Goal: Task Accomplishment & Management: Use online tool/utility

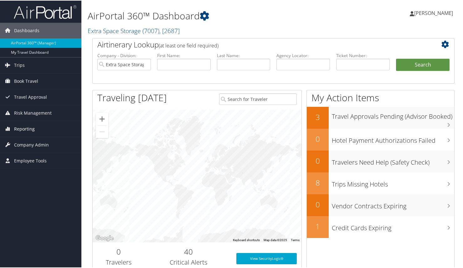
click at [18, 126] on span "Reporting" at bounding box center [24, 129] width 21 height 16
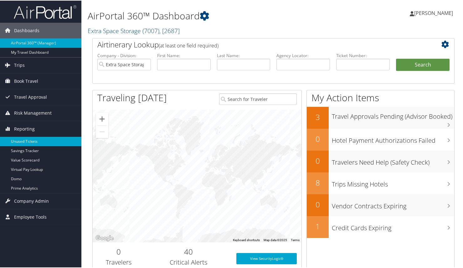
click at [19, 139] on link "Unused Tickets" at bounding box center [40, 140] width 81 height 9
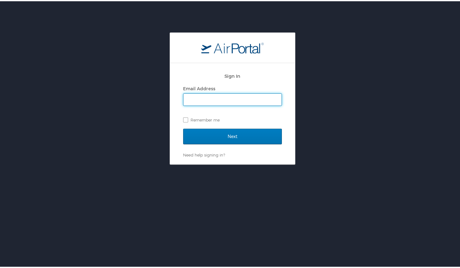
type input "[EMAIL_ADDRESS][DOMAIN_NAME]"
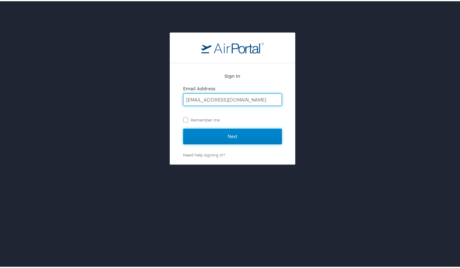
click at [218, 138] on input "Next" at bounding box center [232, 136] width 99 height 16
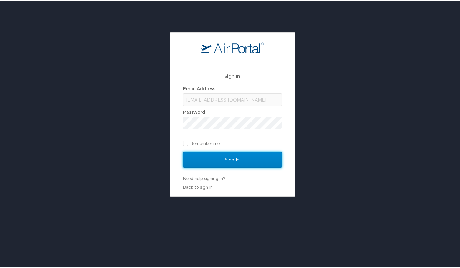
click at [222, 156] on input "Sign In" at bounding box center [232, 159] width 99 height 16
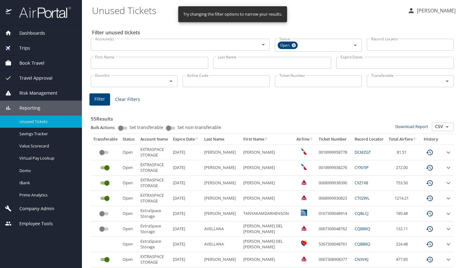
click at [228, 64] on input "Last Name" at bounding box center [272, 63] width 118 height 12
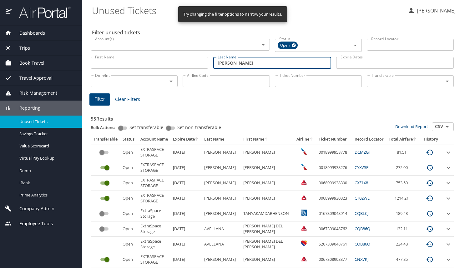
type input "herrington"
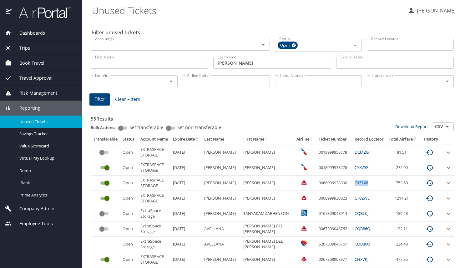
drag, startPoint x: 368, startPoint y: 182, endPoint x: 353, endPoint y: 182, distance: 14.4
click at [353, 182] on td "CXZ1X8" at bounding box center [369, 183] width 34 height 15
copy link "CXZ1X8"
click at [264, 139] on icon "sort" at bounding box center [266, 139] width 5 height 5
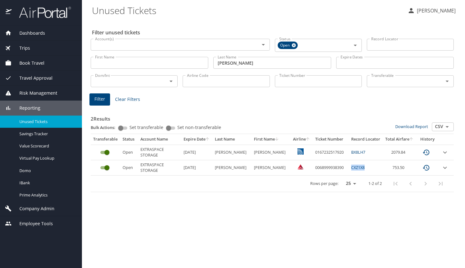
drag, startPoint x: 360, startPoint y: 167, endPoint x: 349, endPoint y: 166, distance: 10.3
click at [349, 166] on td "CXZ1X8" at bounding box center [366, 167] width 34 height 15
copy link "CXZ1X8"
drag, startPoint x: 283, startPoint y: 98, endPoint x: 285, endPoint y: 110, distance: 12.9
click at [284, 99] on div "Filter Clear Filters" at bounding box center [272, 100] width 366 height 12
